Goal: Navigation & Orientation: Go to known website

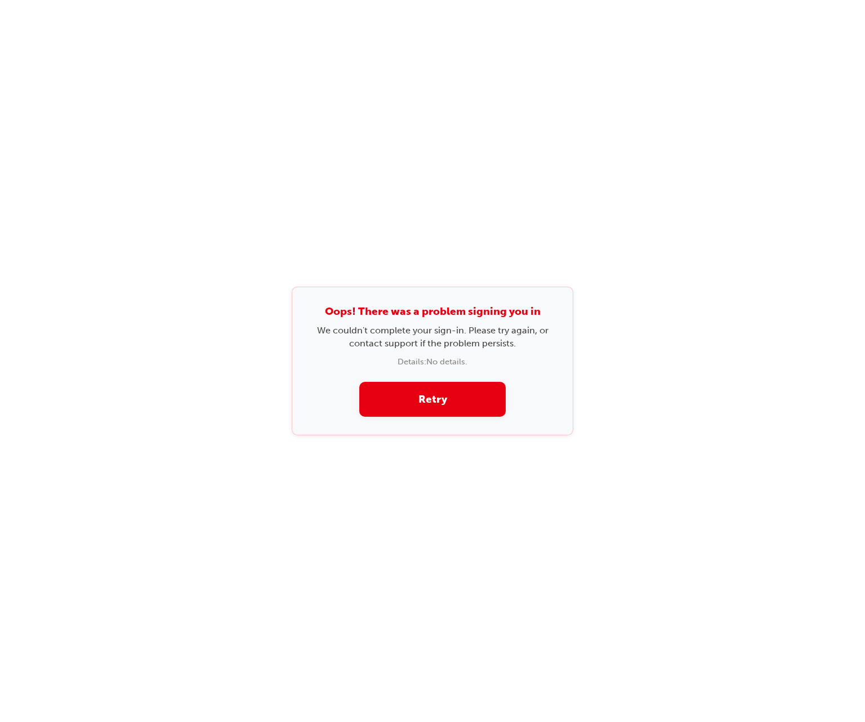
click at [289, 70] on div "Oops! There was a problem signing you in We couldn't complete your sign-in. Ple…" at bounding box center [432, 361] width 865 height 722
click at [373, 676] on div "Oops! There was a problem signing you in We couldn't complete your sign-in. Ple…" at bounding box center [432, 361] width 865 height 722
